Goal: Task Accomplishment & Management: Complete application form

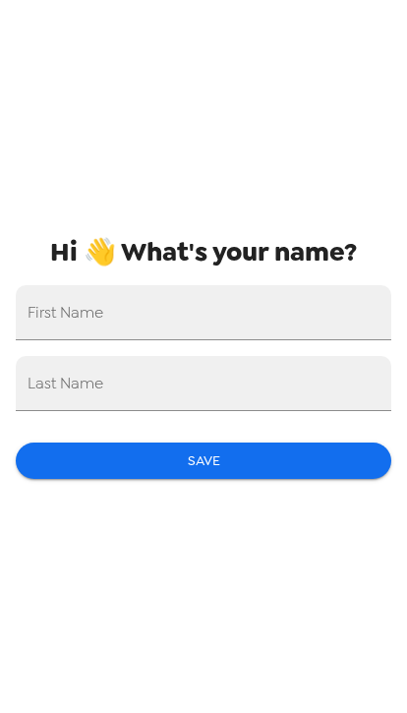
click at [286, 318] on input "First Name" at bounding box center [204, 312] width 376 height 55
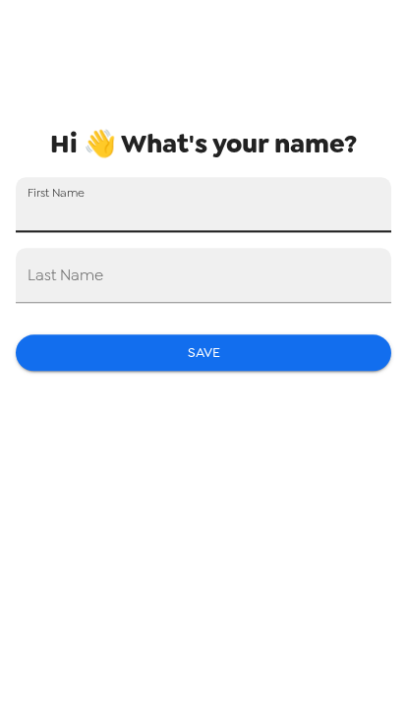
type input "Promise"
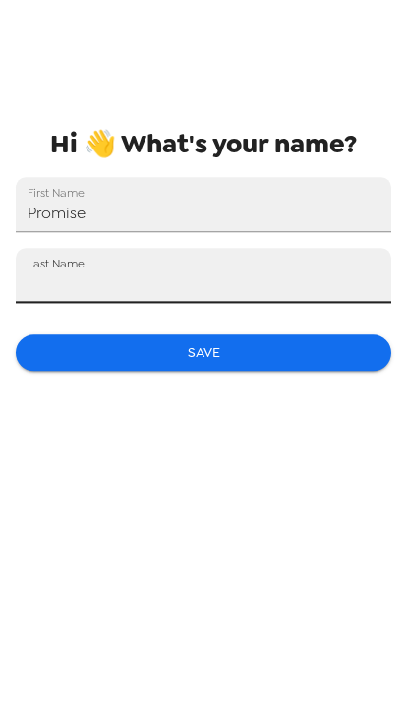
type input "Oduh"
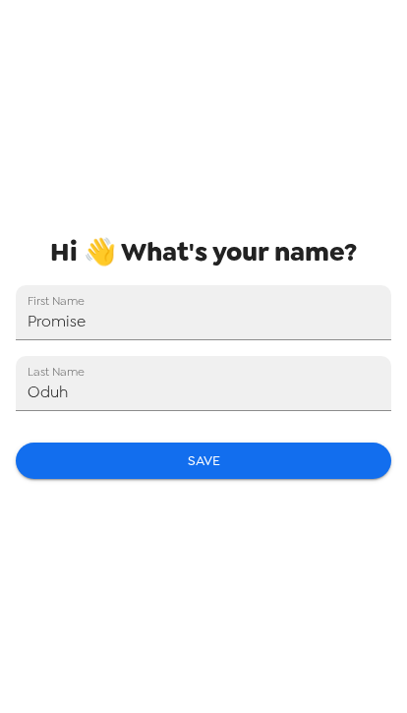
click at [268, 458] on button "Save" at bounding box center [204, 460] width 376 height 36
